Goal: Navigation & Orientation: Find specific page/section

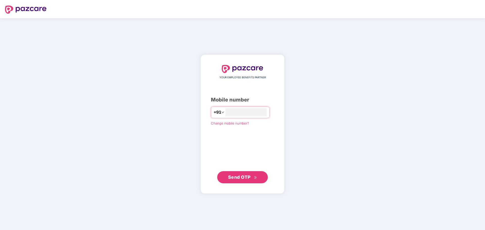
type input "**********"
click at [240, 176] on span "Send OTP" at bounding box center [239, 176] width 22 height 5
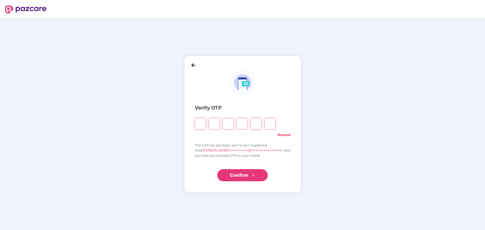
type input "*"
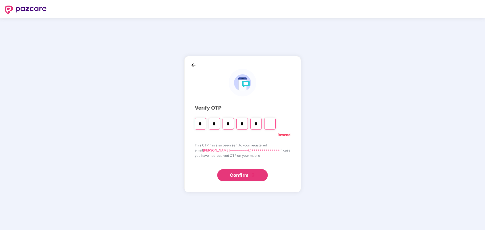
type input "*"
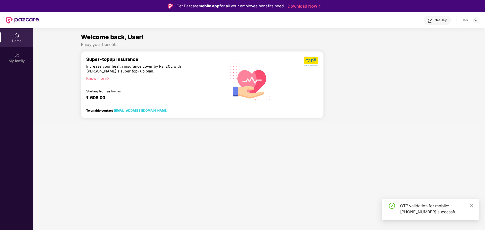
click at [240, 176] on section "Welcome back, User! Enjoy your benefits! Super-topup Insurance Increase your he…" at bounding box center [258, 143] width 451 height 230
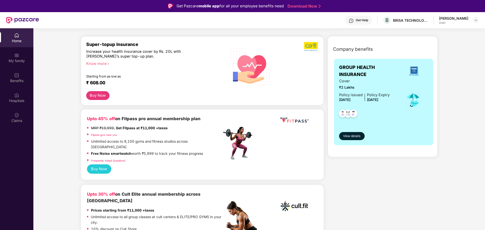
scroll to position [46, 0]
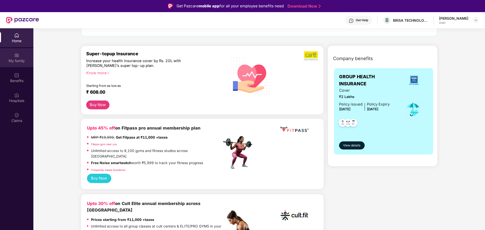
click at [14, 58] on div "My family" at bounding box center [16, 57] width 33 height 19
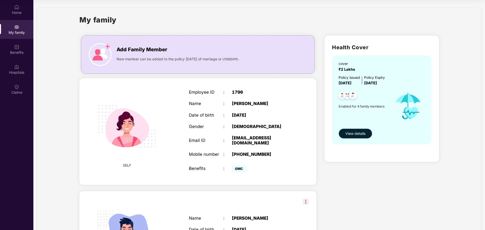
scroll to position [0, 0]
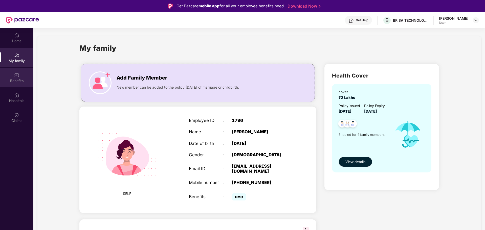
click at [13, 78] on div "Benefits" at bounding box center [16, 80] width 33 height 5
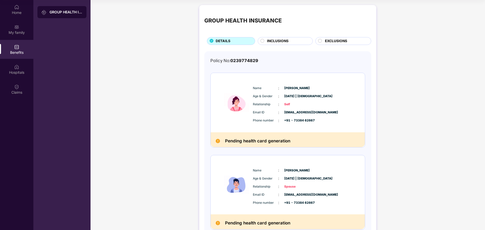
click at [271, 39] on span "INCLUSIONS" at bounding box center [277, 41] width 21 height 6
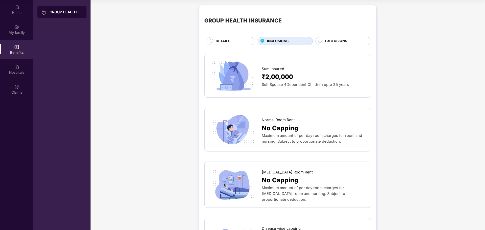
click at [340, 40] on span "EXCLUSIONS" at bounding box center [336, 41] width 22 height 6
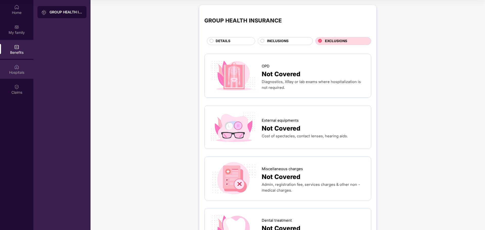
click at [15, 69] on img at bounding box center [16, 66] width 5 height 5
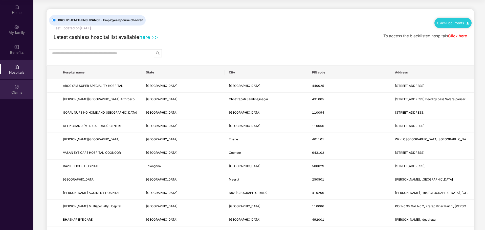
click at [15, 90] on div "Claims" at bounding box center [16, 92] width 33 height 5
